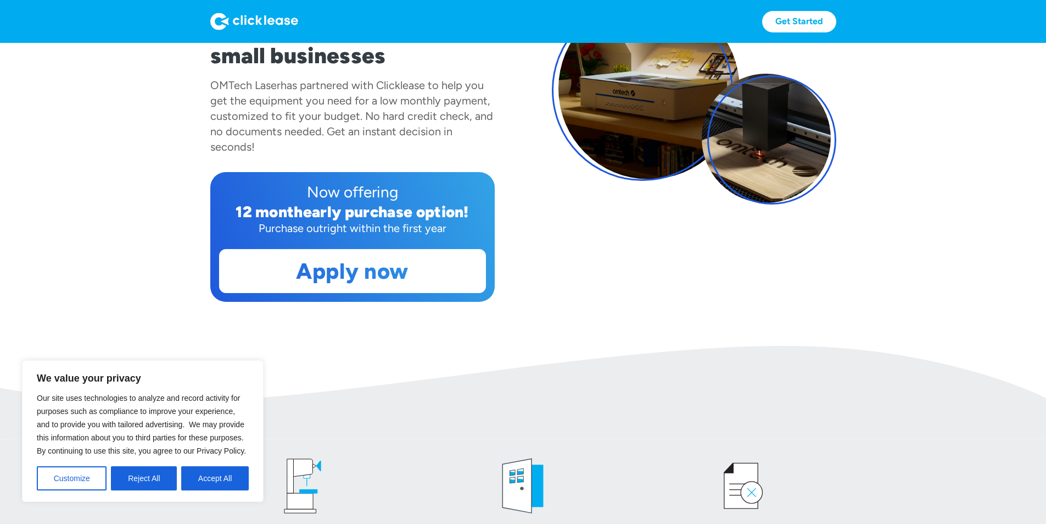
scroll to position [165, 0]
click at [212, 477] on button "Accept All" at bounding box center [215, 478] width 68 height 24
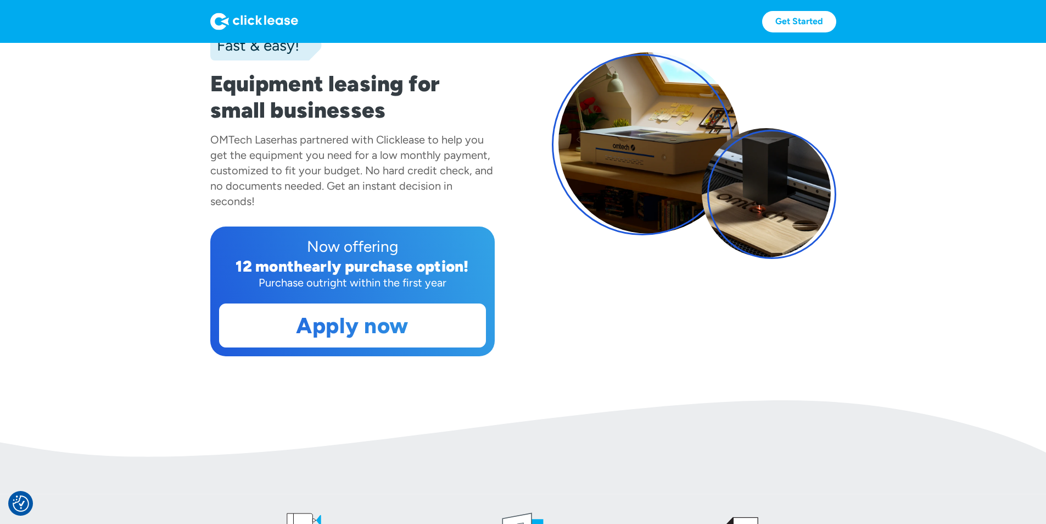
scroll to position [55, 0]
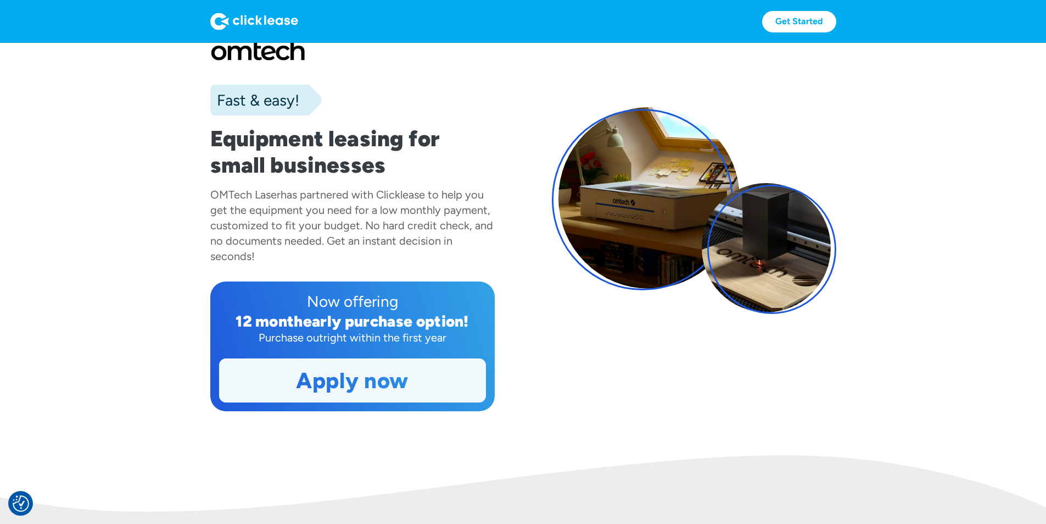
click at [360, 402] on link "Apply now" at bounding box center [353, 380] width 266 height 43
